Goal: Task Accomplishment & Management: Manage account settings

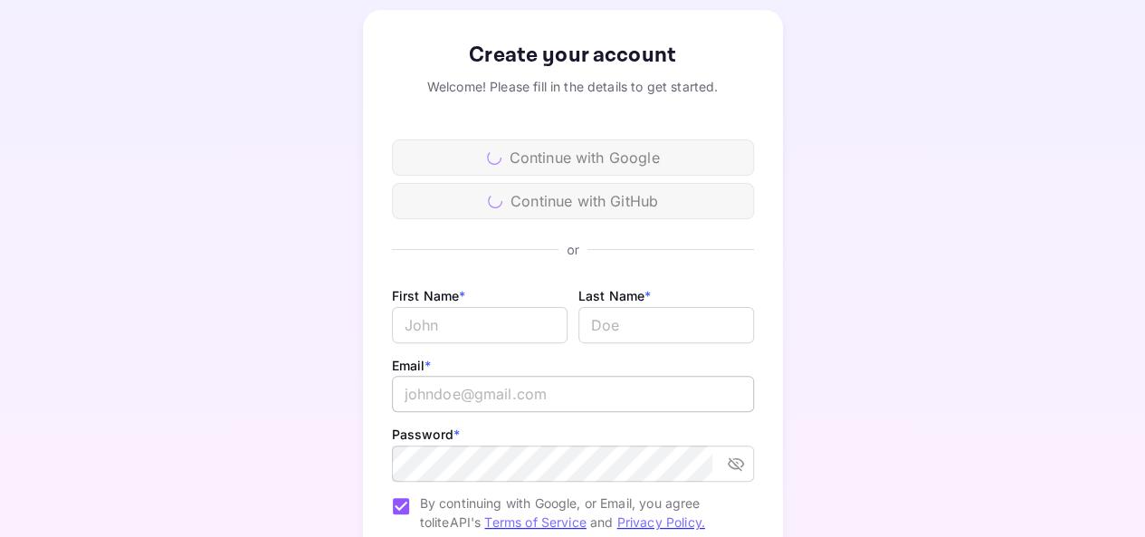
scroll to position [90, 0]
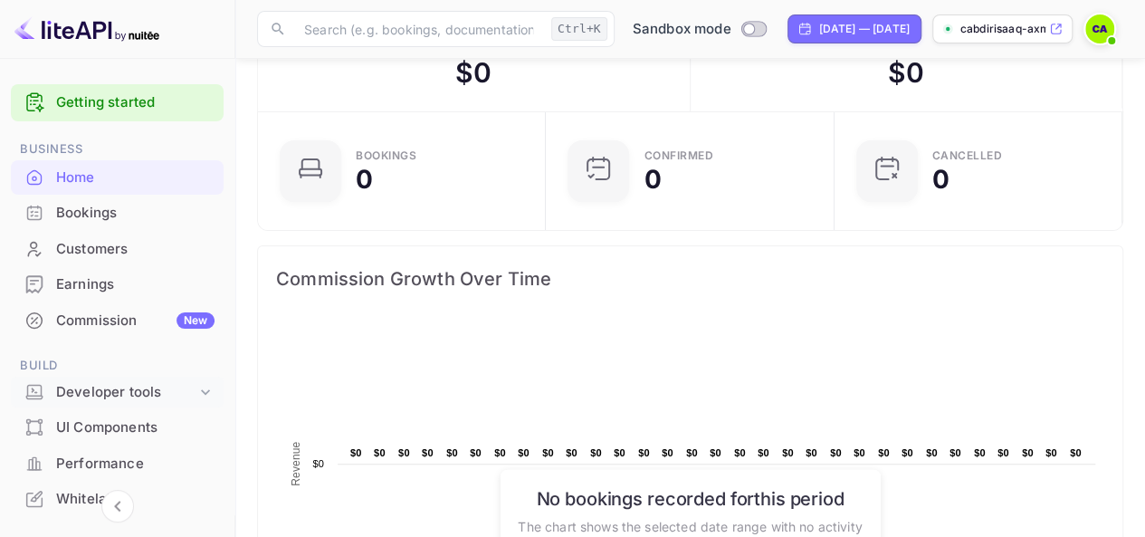
scroll to position [112, 0]
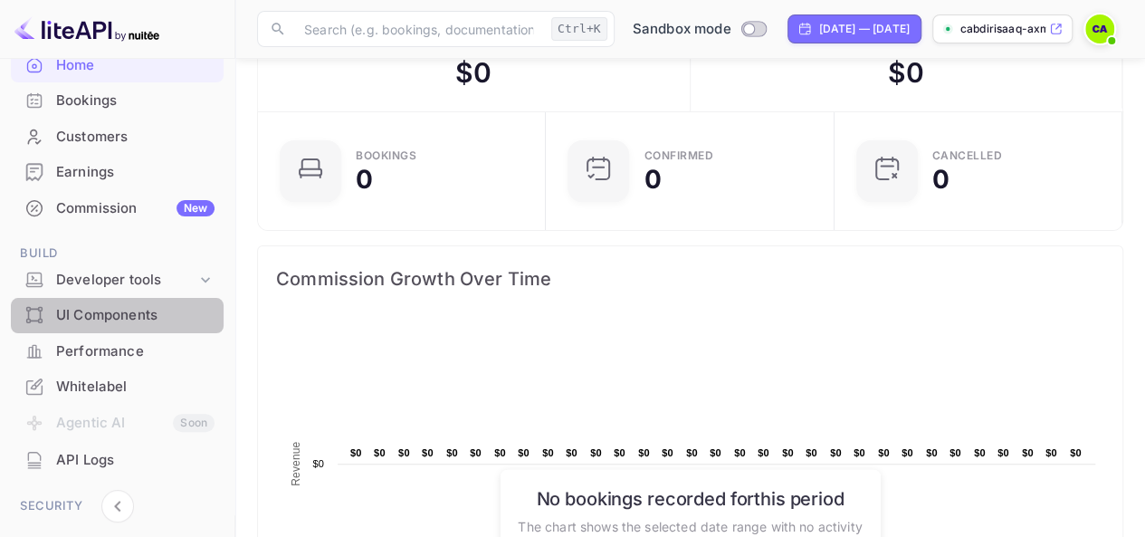
click at [178, 311] on div "UI Components" at bounding box center [135, 315] width 158 height 21
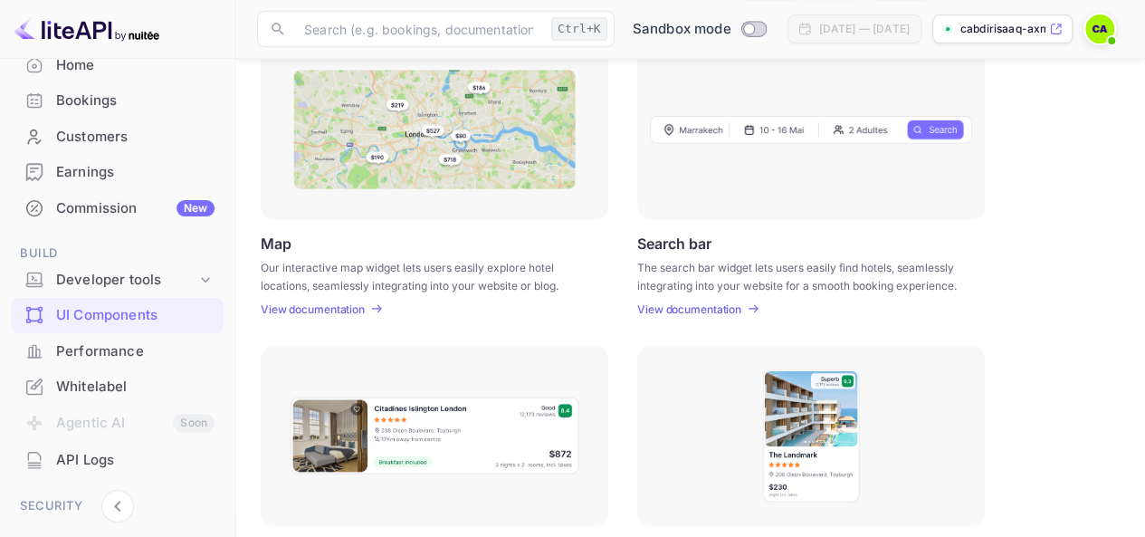
scroll to position [280, 0]
click at [350, 211] on div at bounding box center [435, 130] width 348 height 181
click at [366, 308] on div "View documentation" at bounding box center [316, 310] width 110 height 14
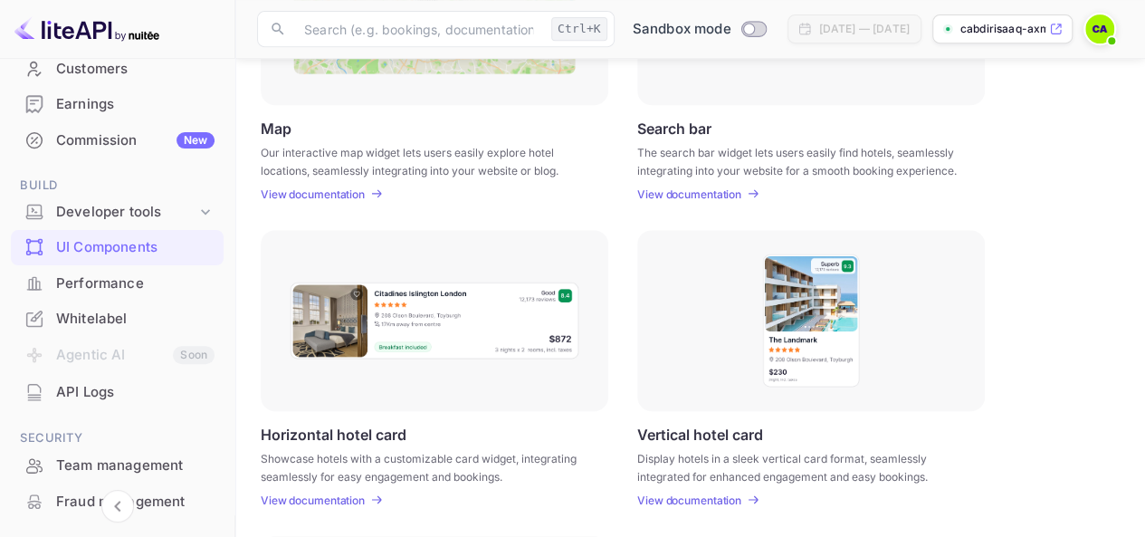
scroll to position [179, 0]
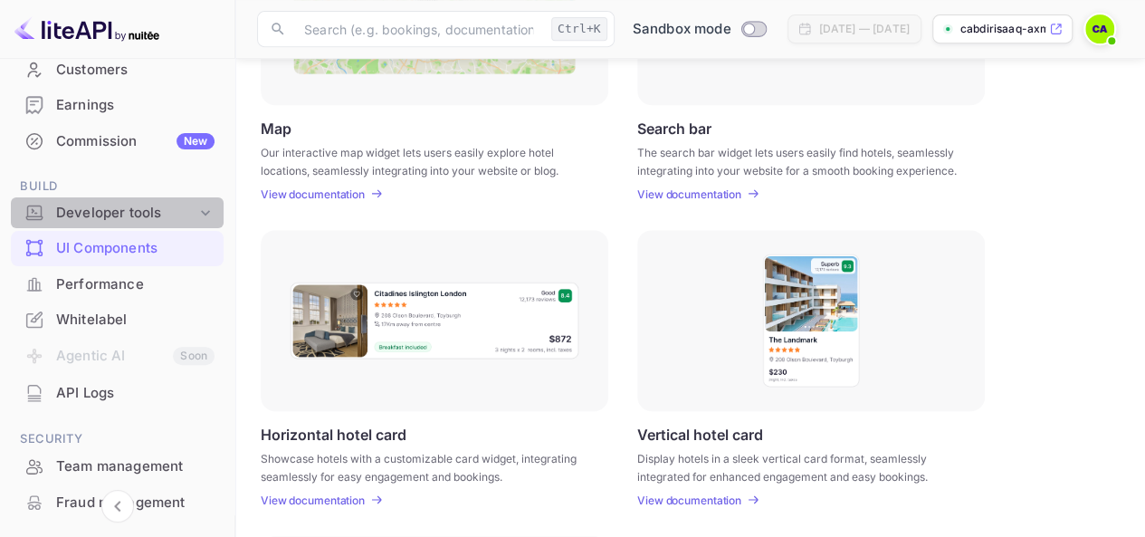
click at [190, 214] on div "Developer tools" at bounding box center [126, 213] width 140 height 21
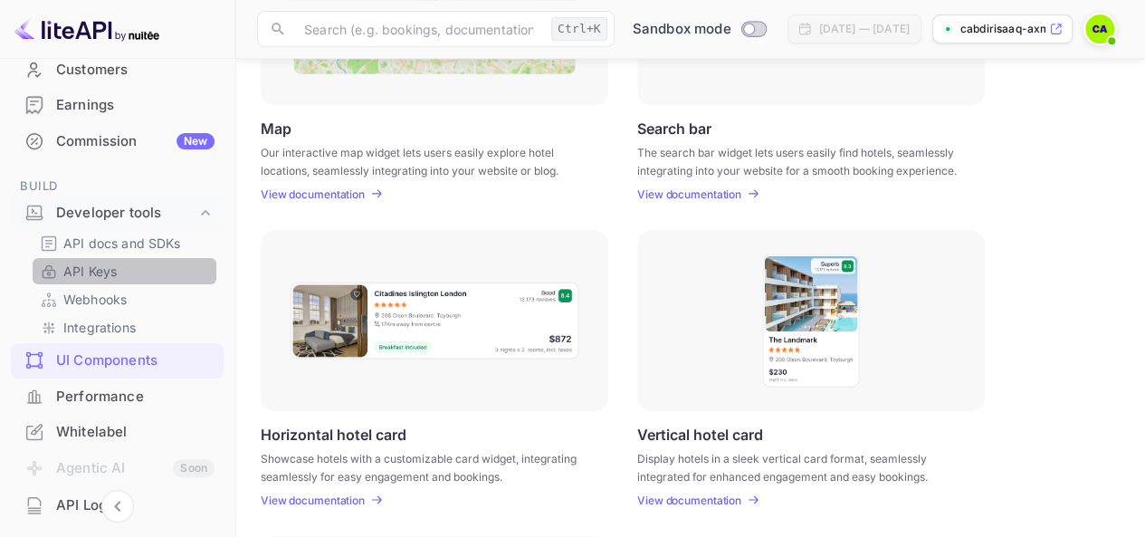
click at [129, 276] on link "API Keys" at bounding box center [124, 271] width 169 height 19
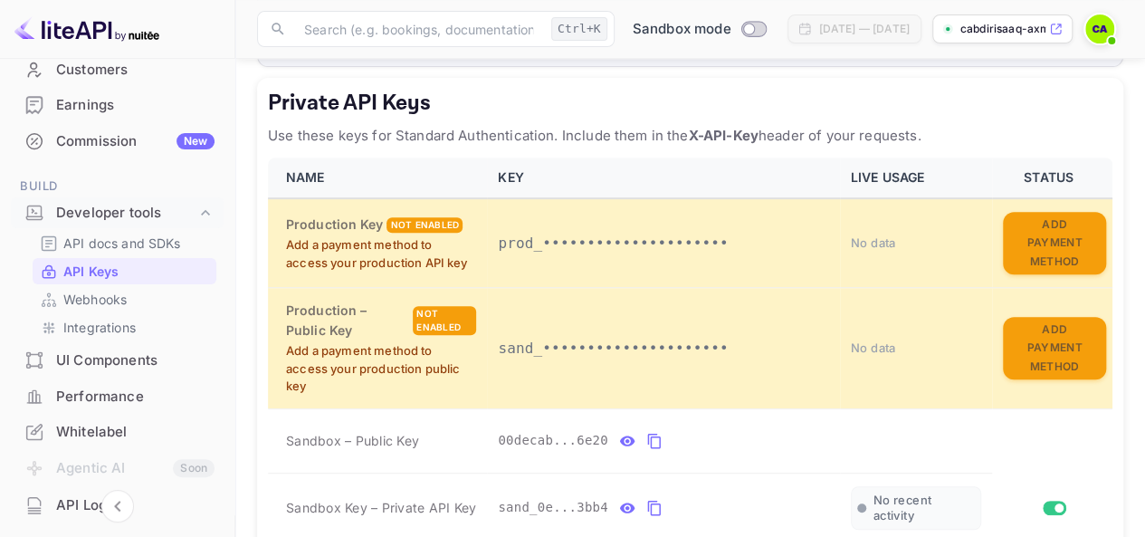
scroll to position [329, 0]
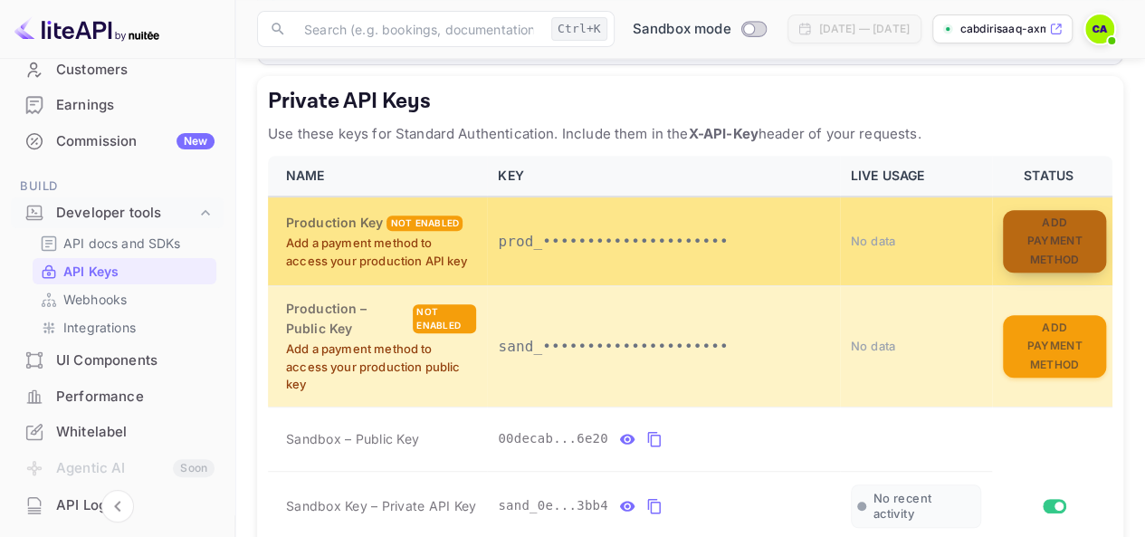
click at [1071, 228] on button "Add Payment Method" at bounding box center [1054, 241] width 103 height 63
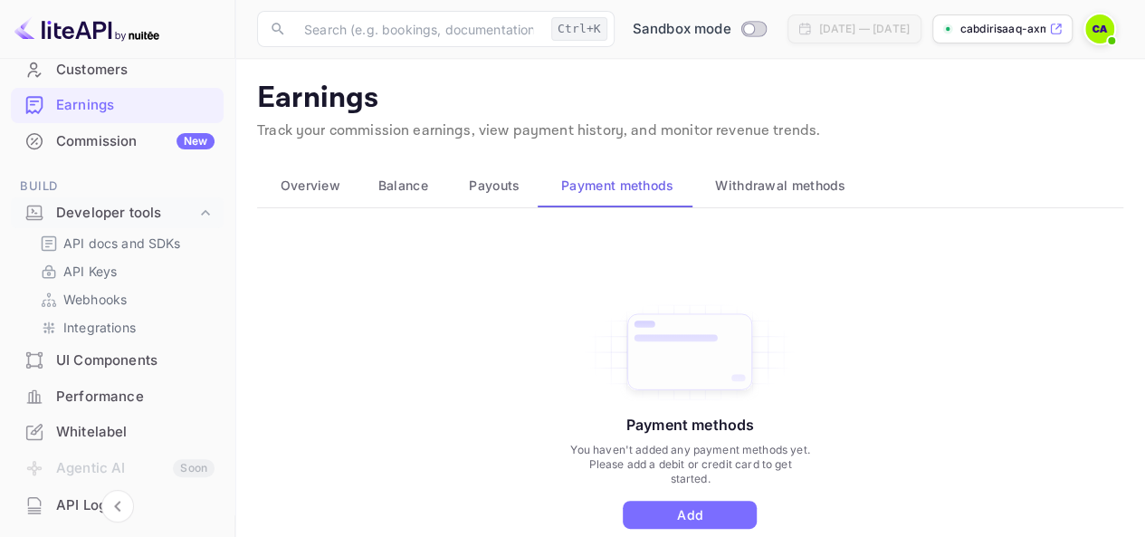
scroll to position [139, 0]
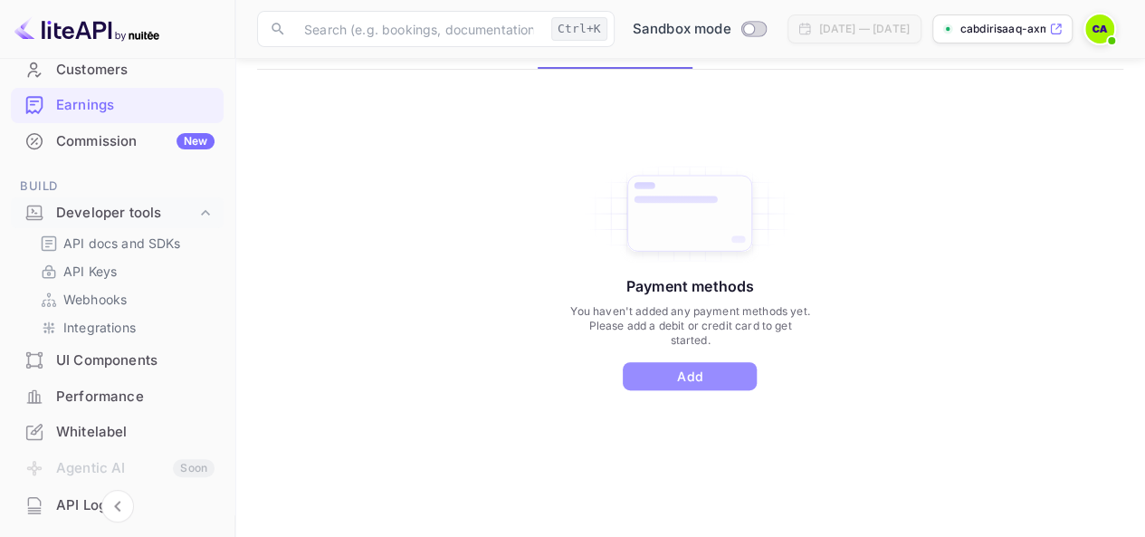
click at [712, 372] on button "Add" at bounding box center [690, 376] width 134 height 28
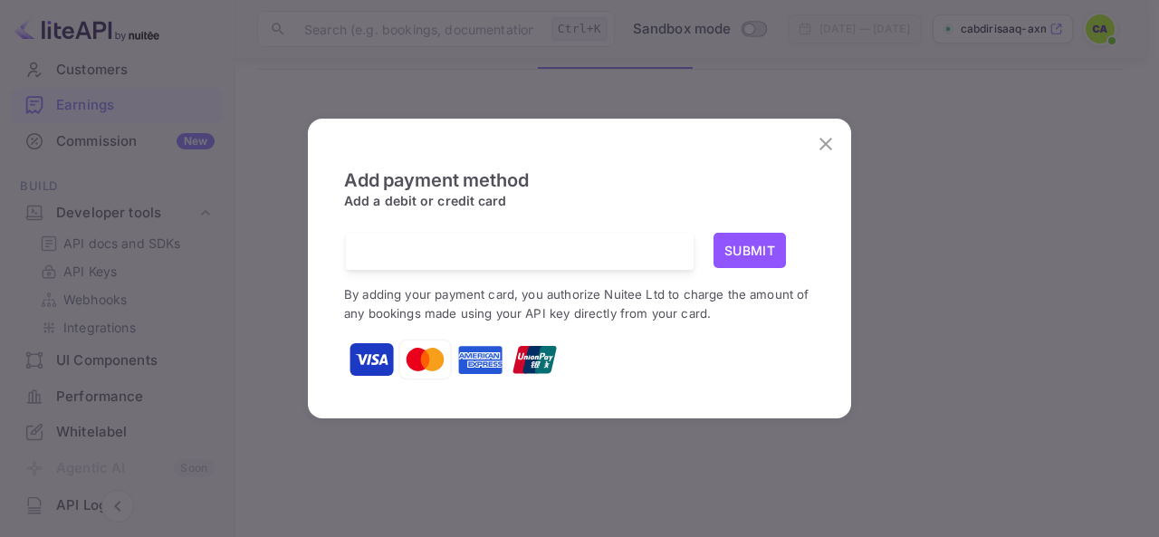
click at [483, 264] on div at bounding box center [526, 251] width 334 height 37
click at [823, 152] on icon "close" at bounding box center [826, 144] width 22 height 22
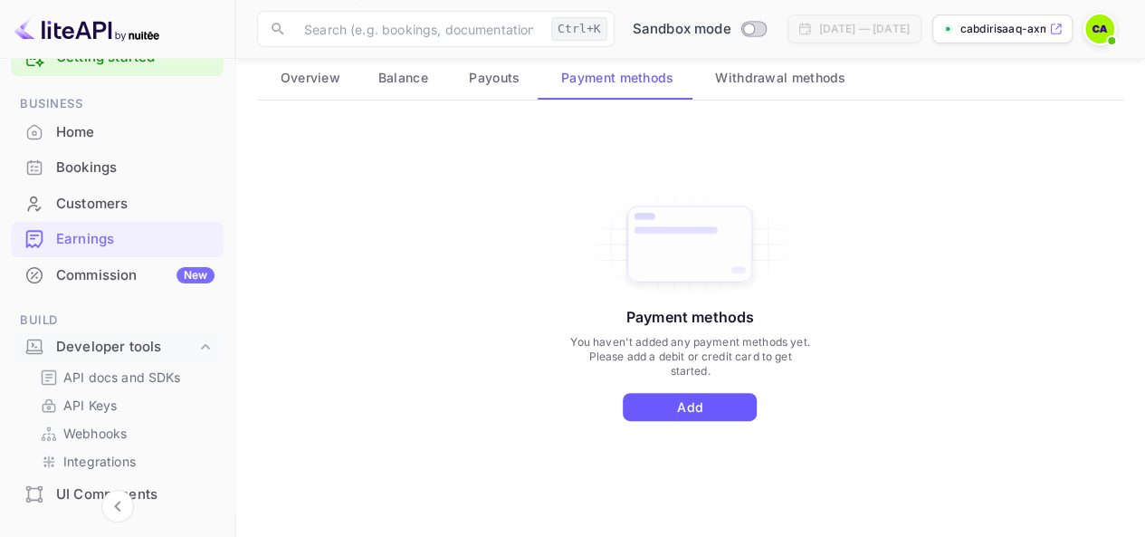
scroll to position [109, 0]
click at [701, 400] on button "Add" at bounding box center [690, 406] width 134 height 28
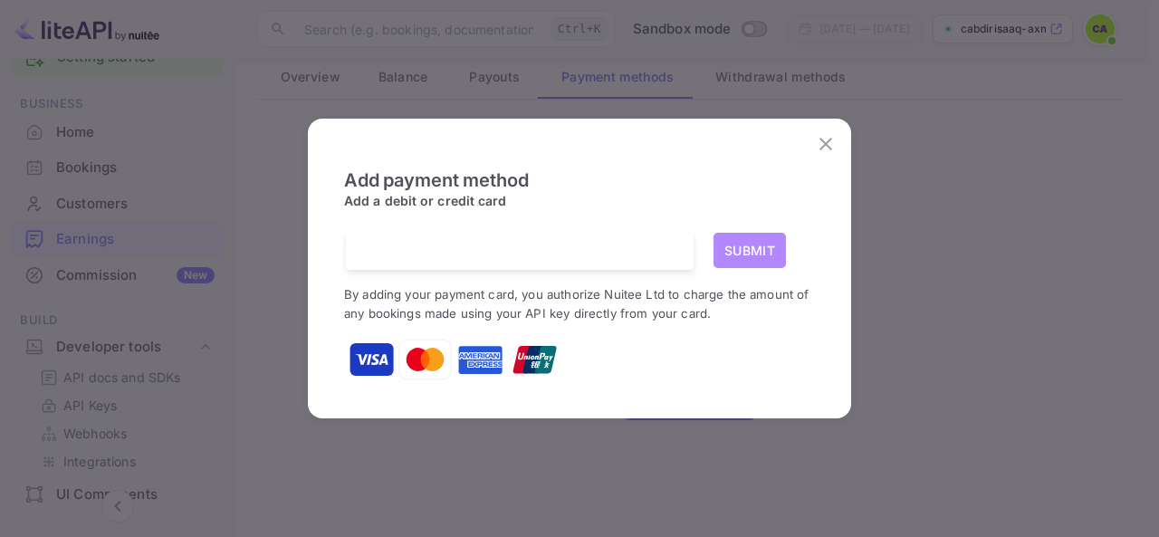
click at [747, 252] on button "Submit" at bounding box center [750, 250] width 72 height 35
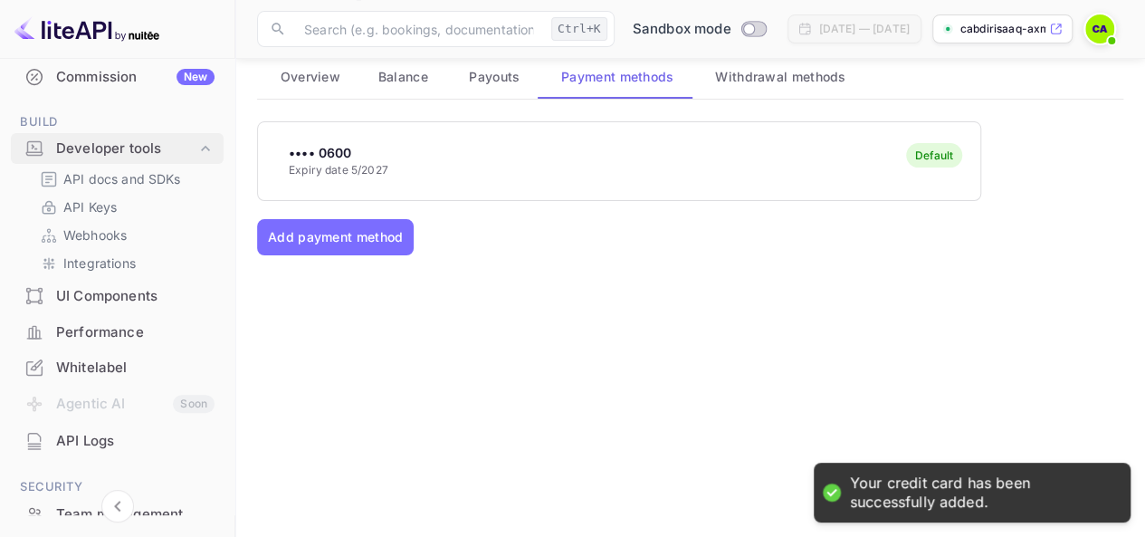
scroll to position [249, 0]
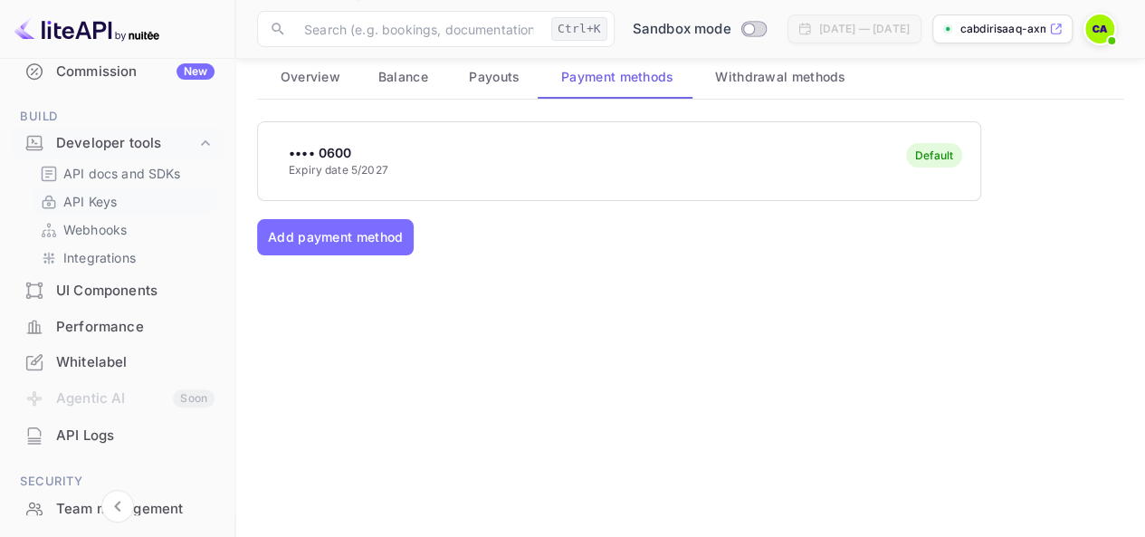
click at [121, 197] on link "API Keys" at bounding box center [124, 201] width 169 height 19
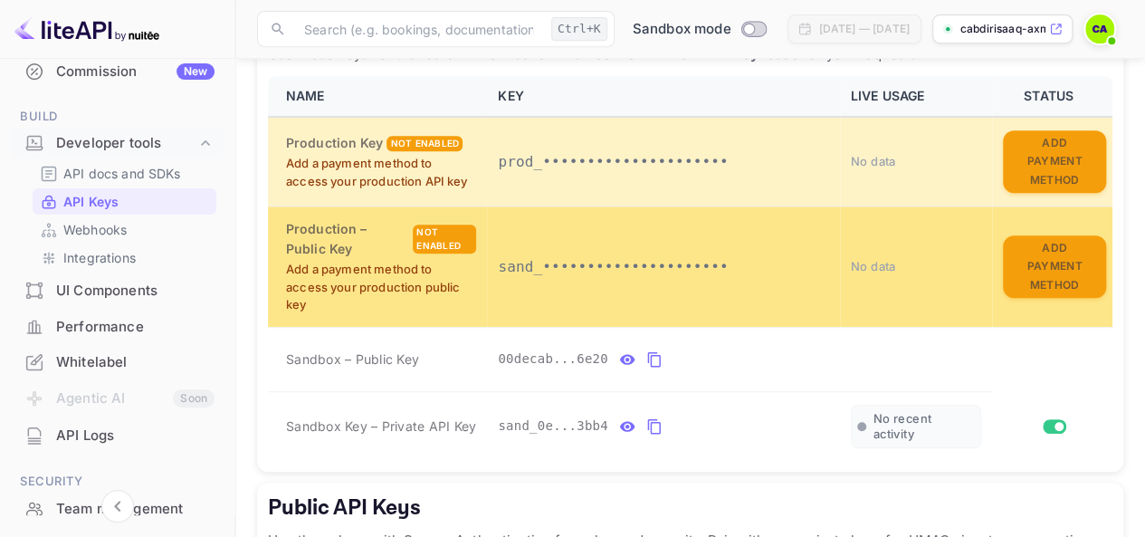
scroll to position [401, 0]
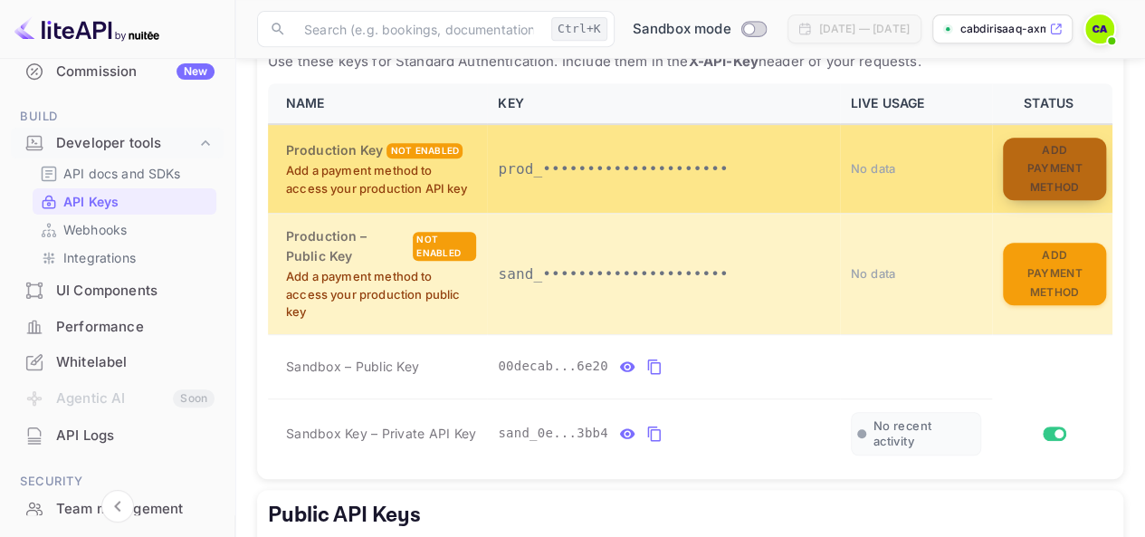
click at [1051, 184] on button "Add Payment Method" at bounding box center [1054, 169] width 103 height 63
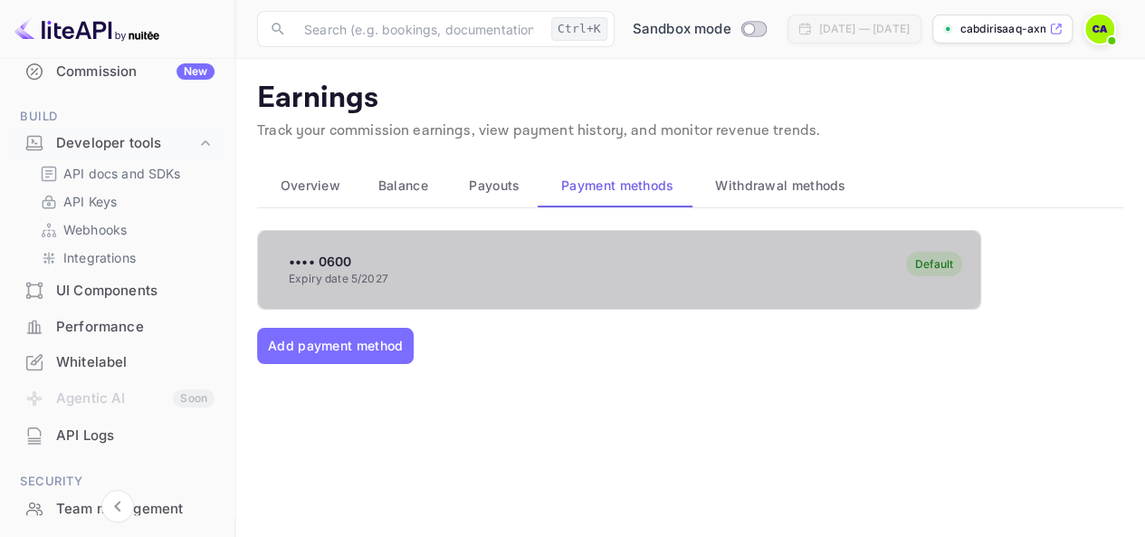
click at [636, 266] on div "•••• 0600 Expiry date 5/2027 Default" at bounding box center [619, 270] width 723 height 72
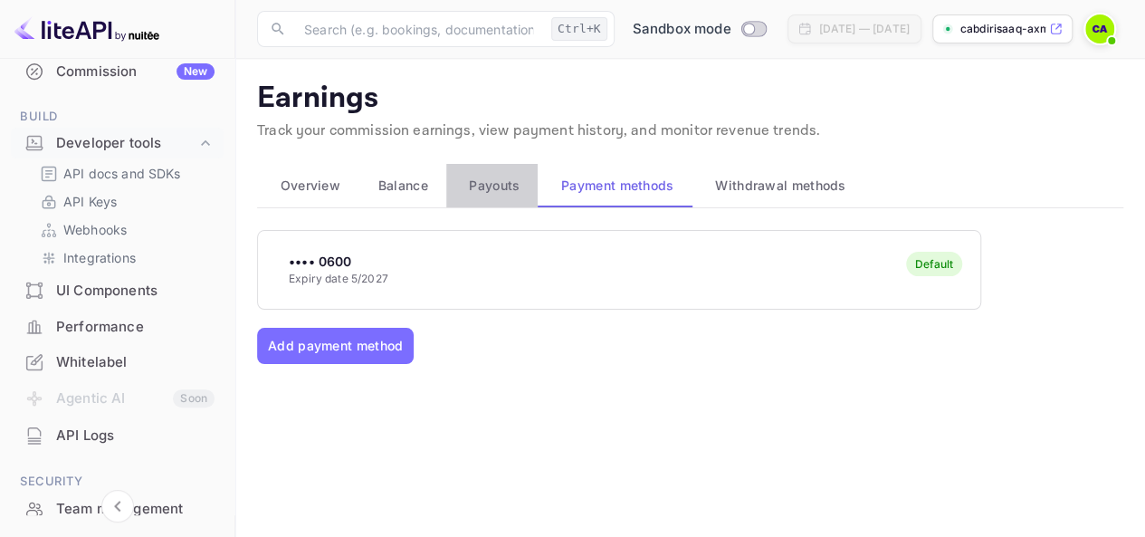
click at [511, 200] on button "Payouts" at bounding box center [492, 185] width 92 height 43
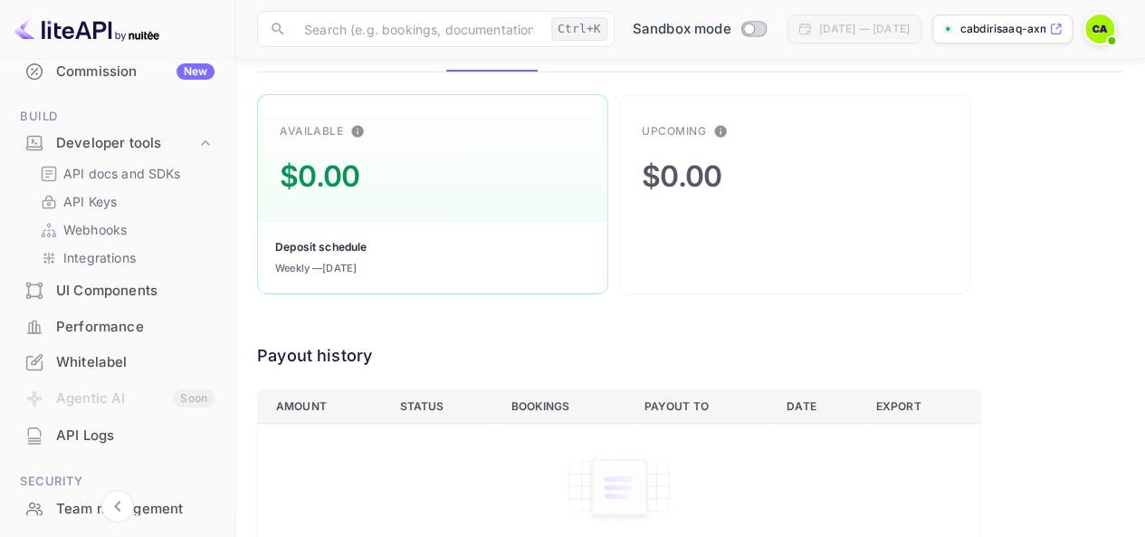
scroll to position [203, 0]
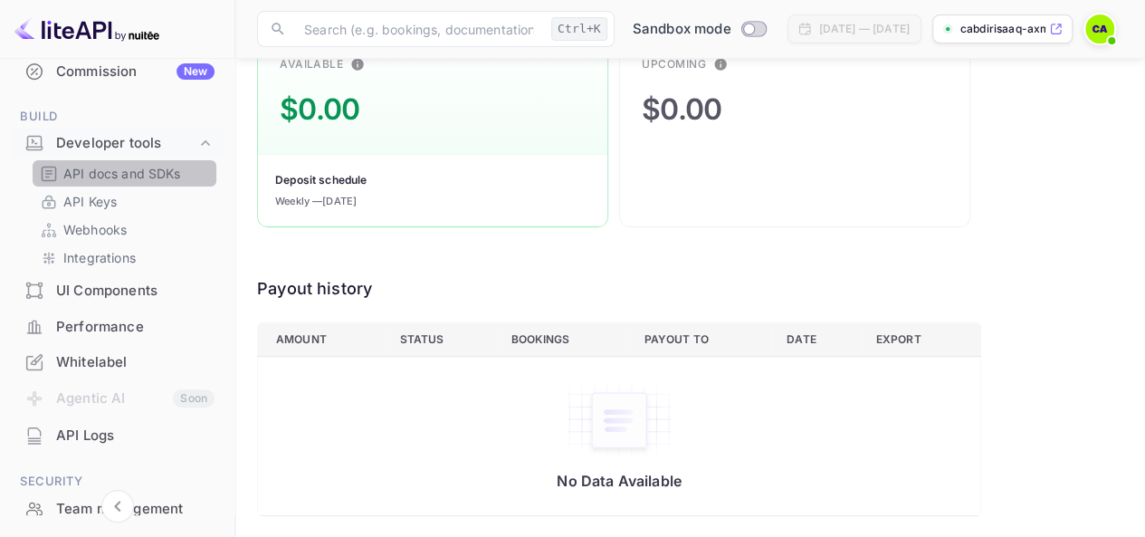
click at [180, 177] on p "API docs and SDKs" at bounding box center [122, 173] width 118 height 19
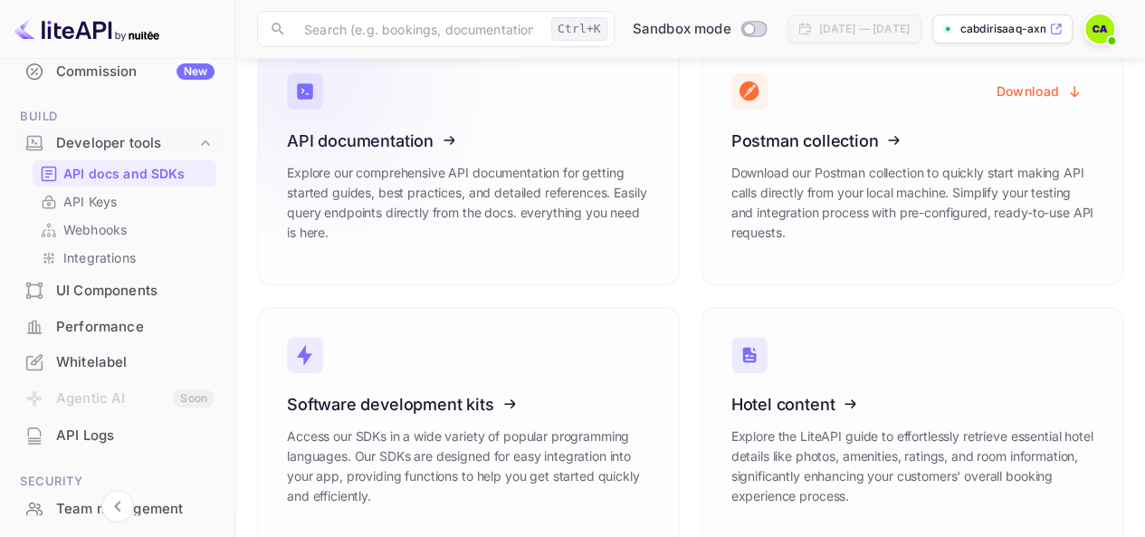
scroll to position [153, 0]
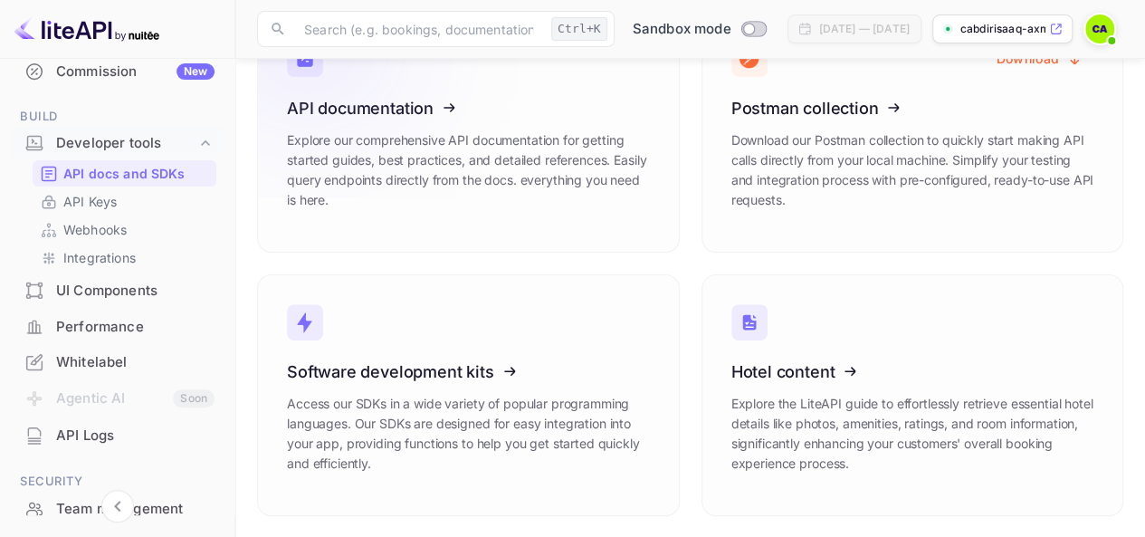
click at [466, 131] on icon at bounding box center [399, 105] width 282 height 187
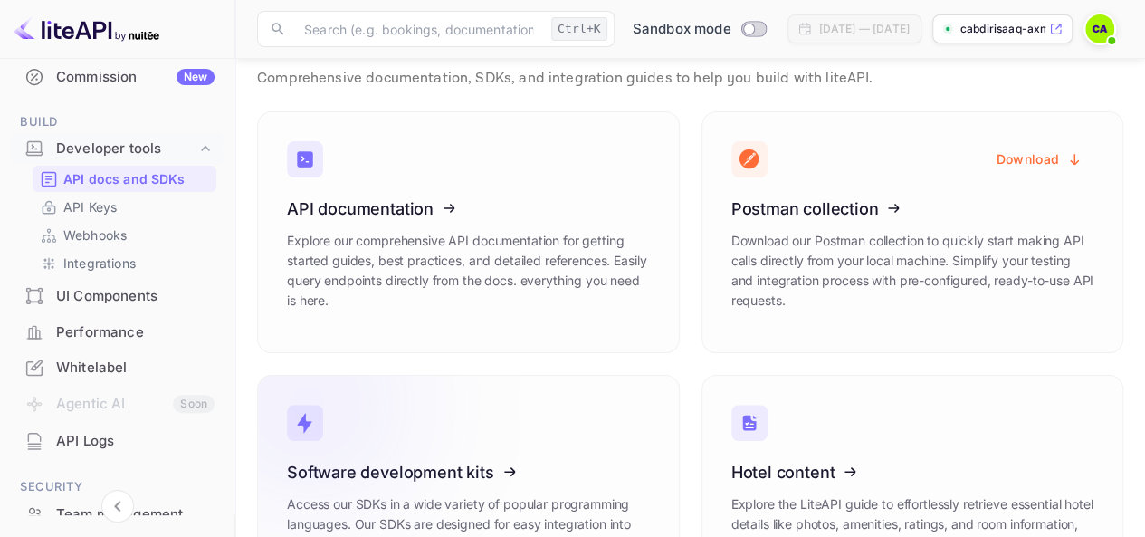
scroll to position [52, 0]
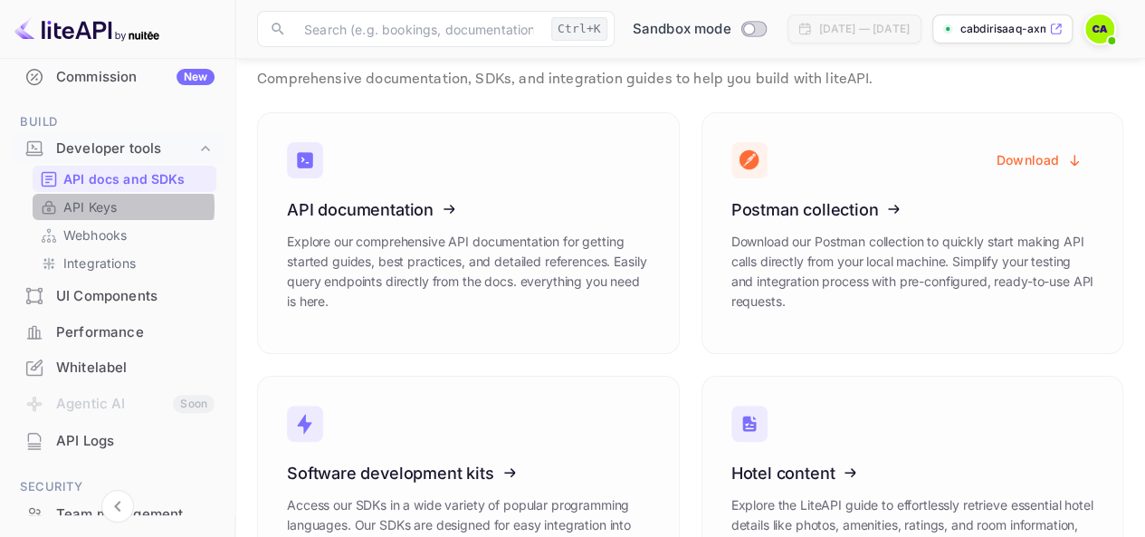
click at [101, 206] on p "API Keys" at bounding box center [89, 206] width 53 height 19
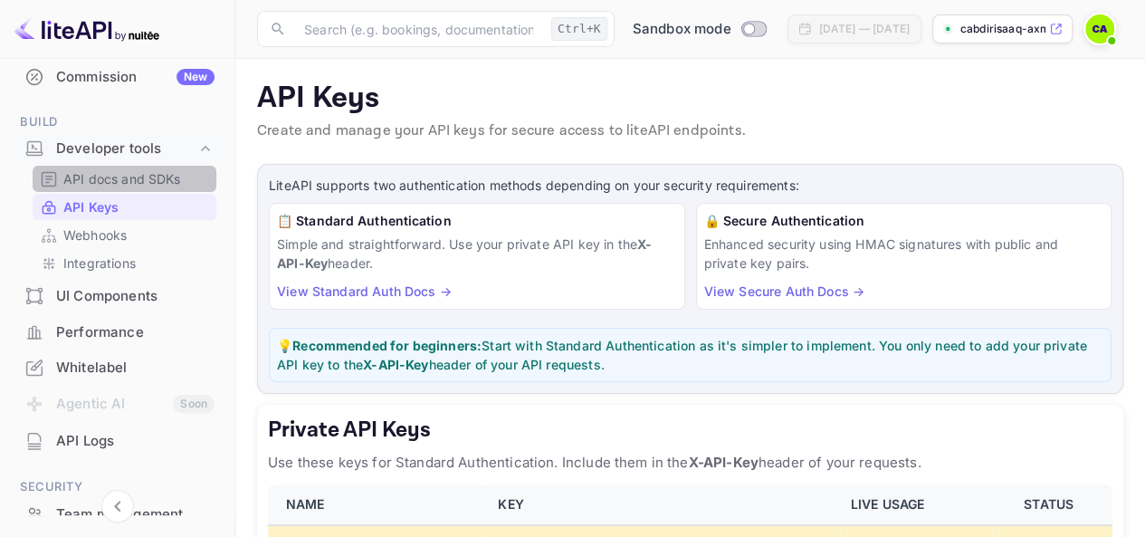
click at [129, 175] on p "API docs and SDKs" at bounding box center [122, 178] width 118 height 19
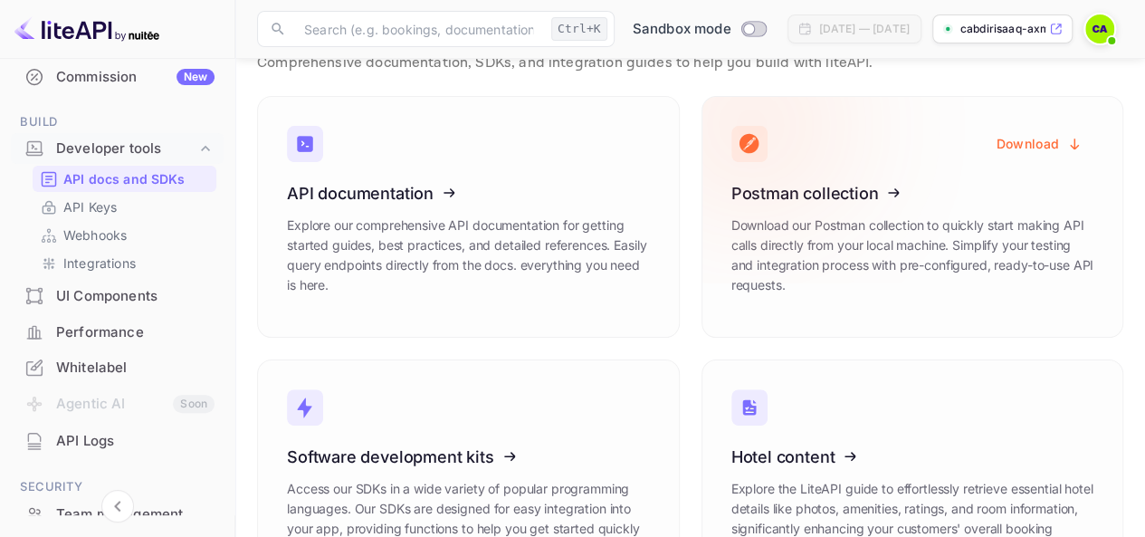
scroll to position [69, 0]
click at [1059, 141] on button "Download" at bounding box center [1040, 142] width 108 height 35
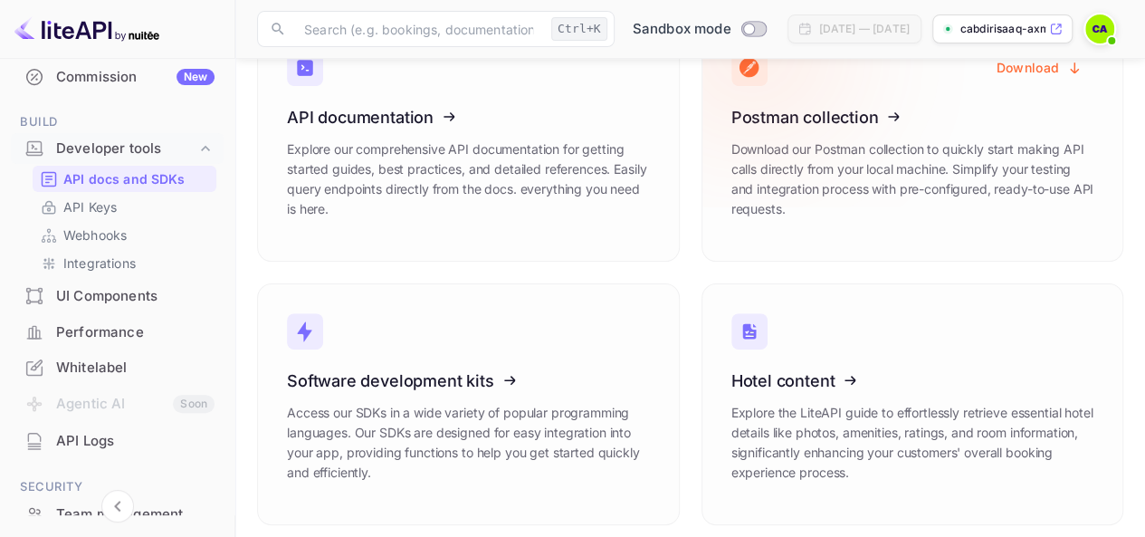
scroll to position [153, 0]
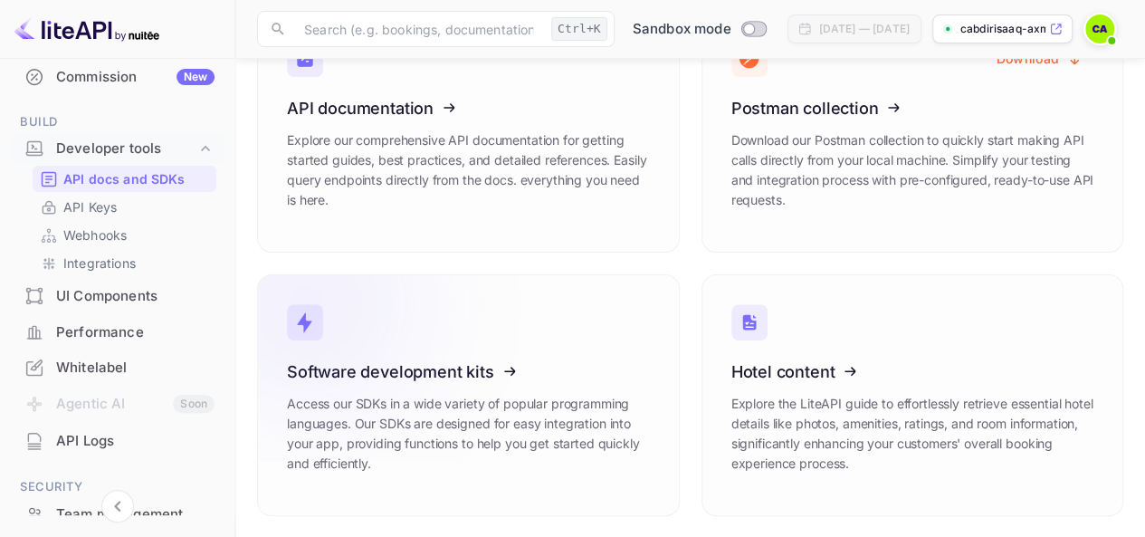
click at [463, 372] on icon at bounding box center [399, 368] width 282 height 187
